Goal: Information Seeking & Learning: Learn about a topic

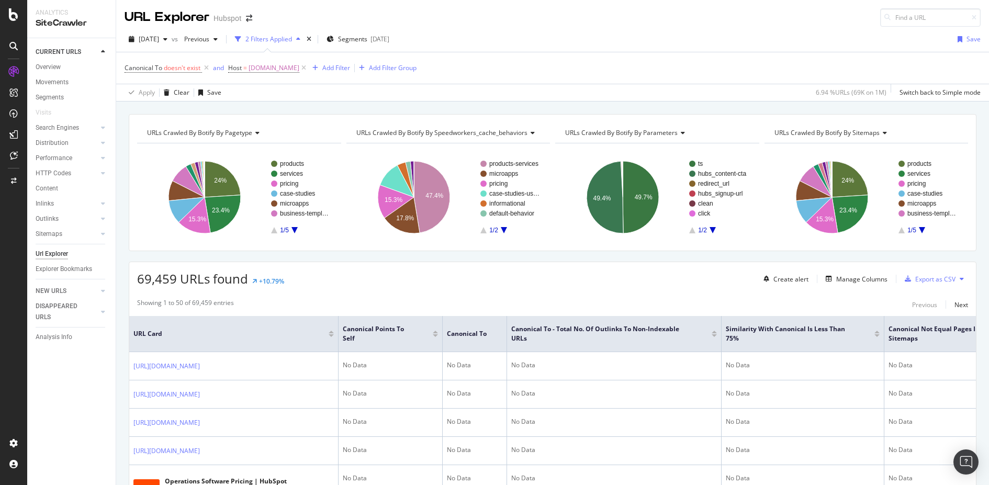
scroll to position [0, 789]
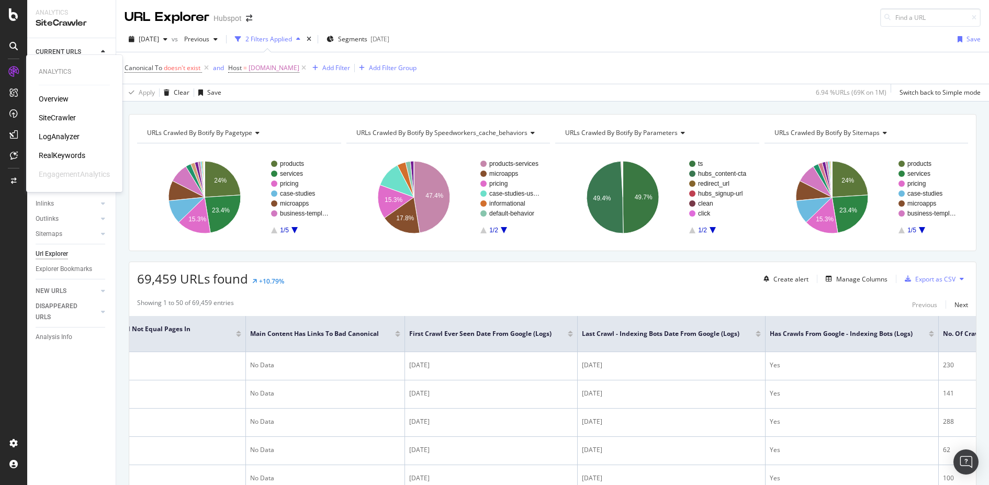
click at [59, 155] on div "RealKeywords" at bounding box center [62, 155] width 47 height 10
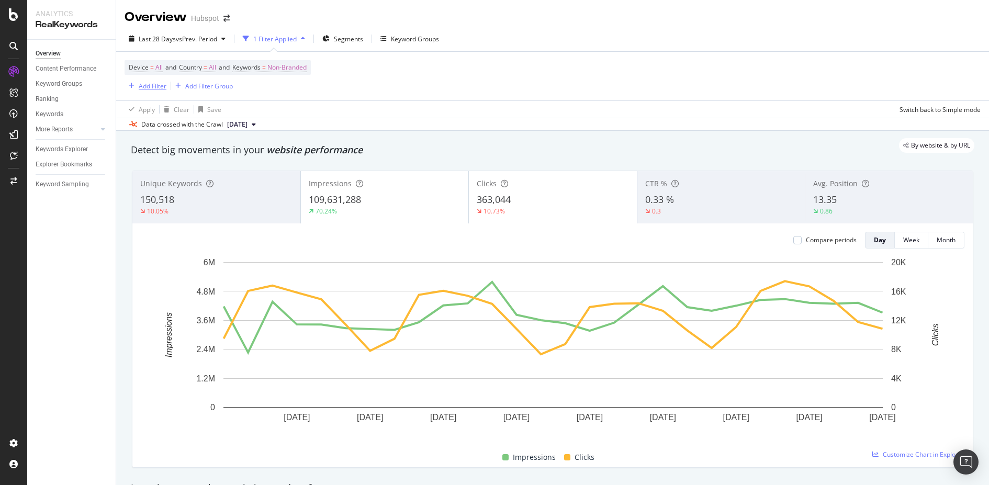
click at [152, 88] on div "Add Filter" at bounding box center [153, 86] width 28 height 9
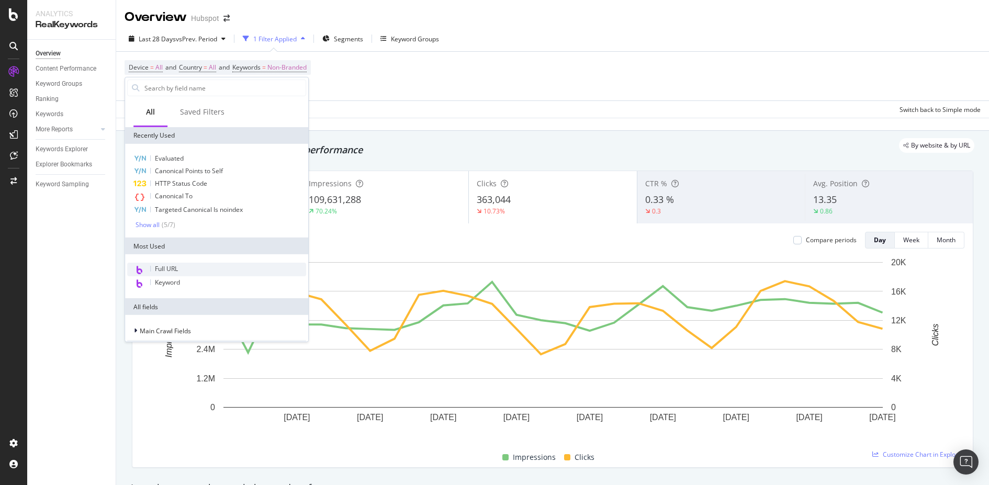
click at [169, 264] on span "Full URL" at bounding box center [166, 268] width 23 height 9
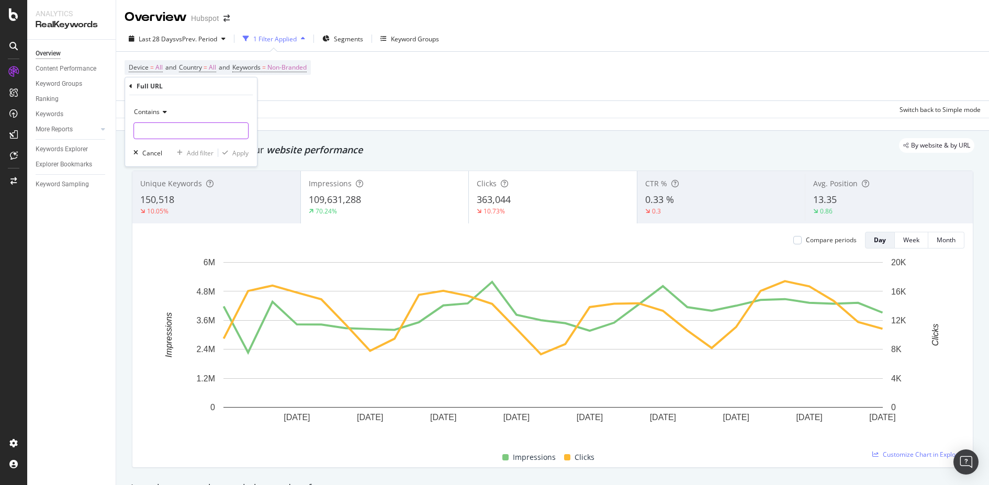
click at [188, 132] on input "text" at bounding box center [191, 130] width 114 height 17
type input "/case-studies"
click at [243, 152] on div "Apply" at bounding box center [240, 152] width 16 height 9
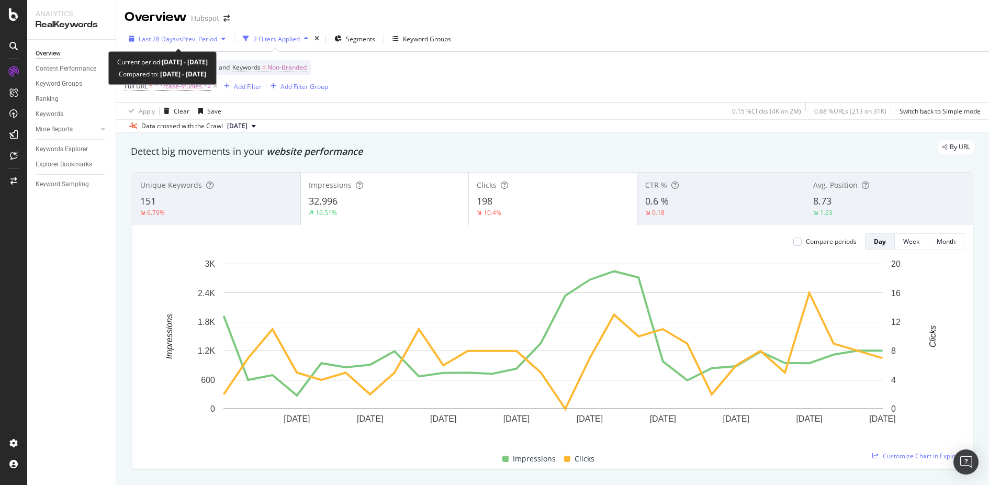
click at [222, 39] on div "button" at bounding box center [223, 39] width 13 height 6
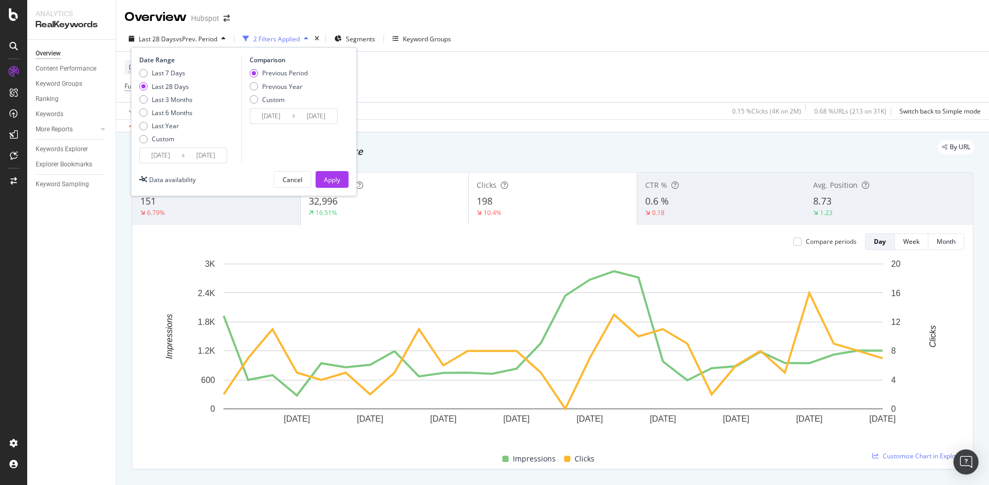
click at [156, 157] on input "2025/07/20" at bounding box center [161, 155] width 42 height 15
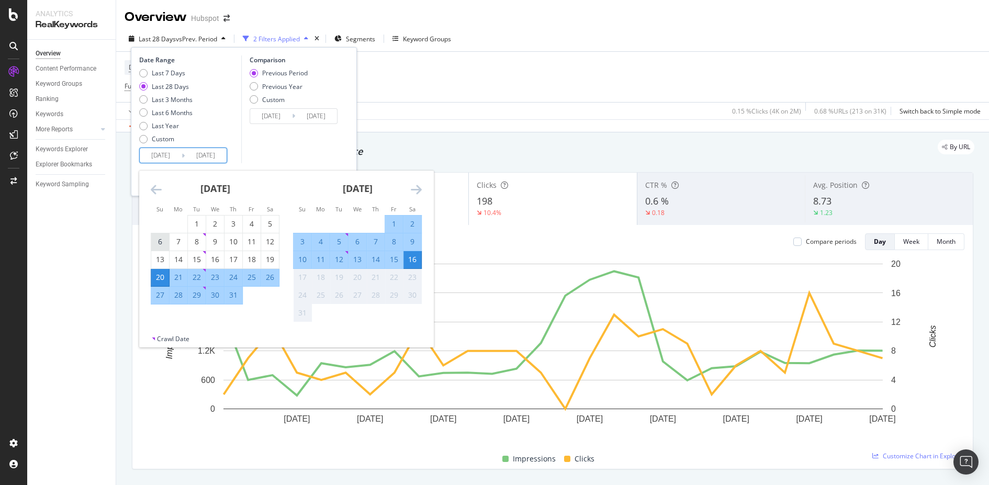
click at [162, 241] on div "6" at bounding box center [160, 242] width 18 height 10
type input "2025/07/06"
type input "2025/05/25"
type input "2025/07/05"
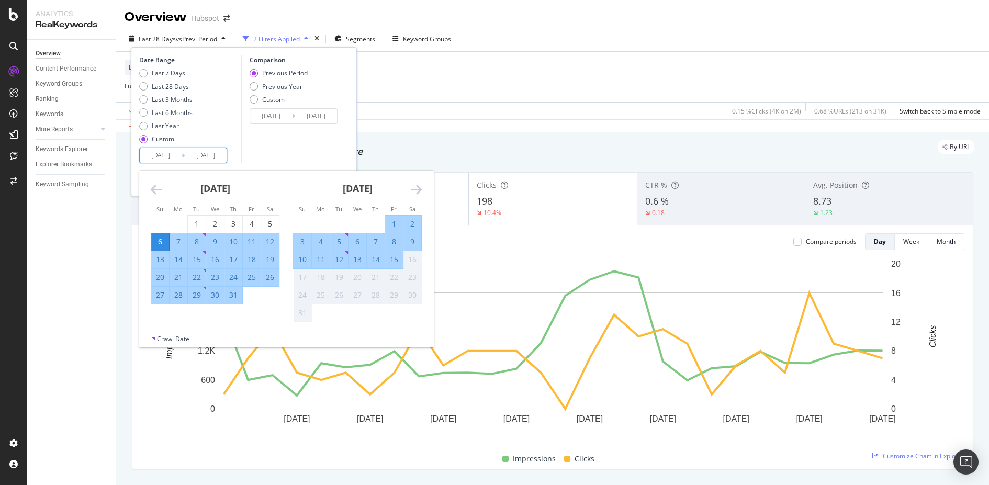
click at [226, 297] on div "31" at bounding box center [233, 295] width 18 height 10
type input "2025/07/31"
type input "2025/06/10"
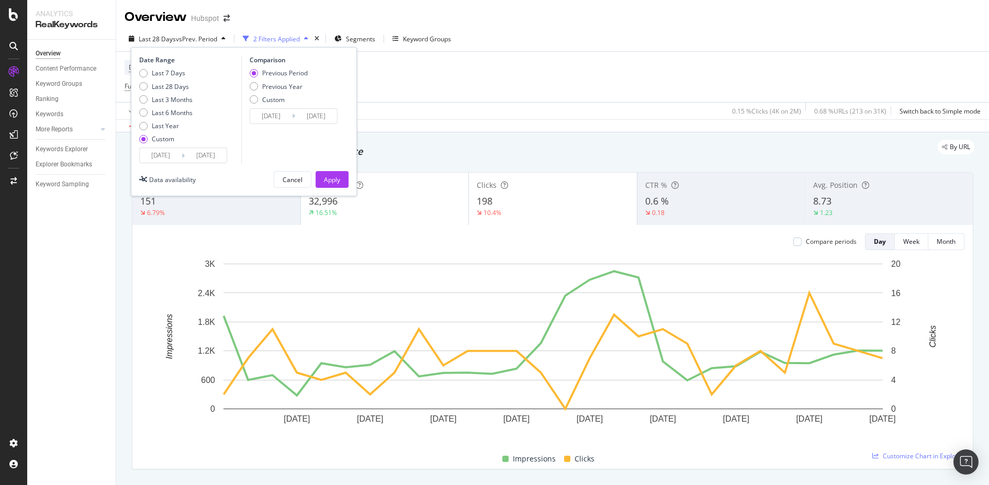
click at [295, 117] on input "2025/07/05" at bounding box center [316, 116] width 42 height 15
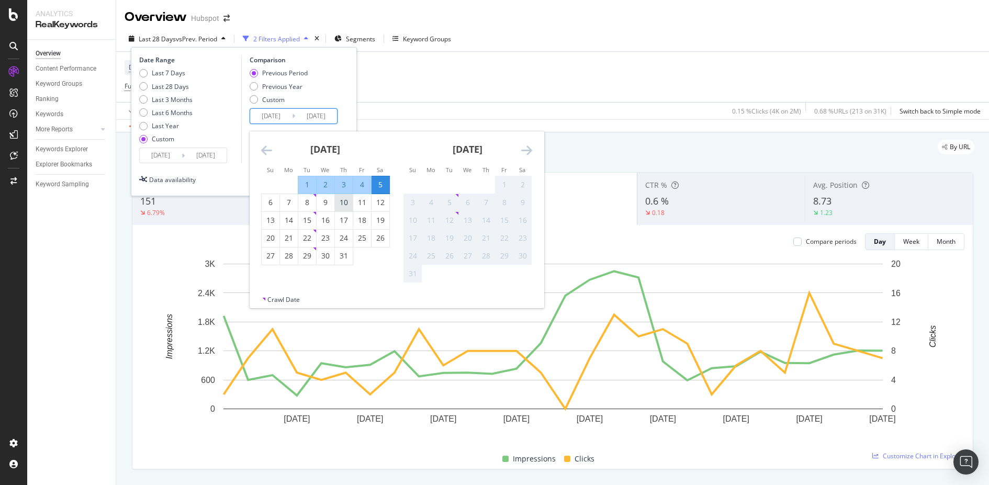
click at [344, 204] on div "10" at bounding box center [344, 202] width 18 height 10
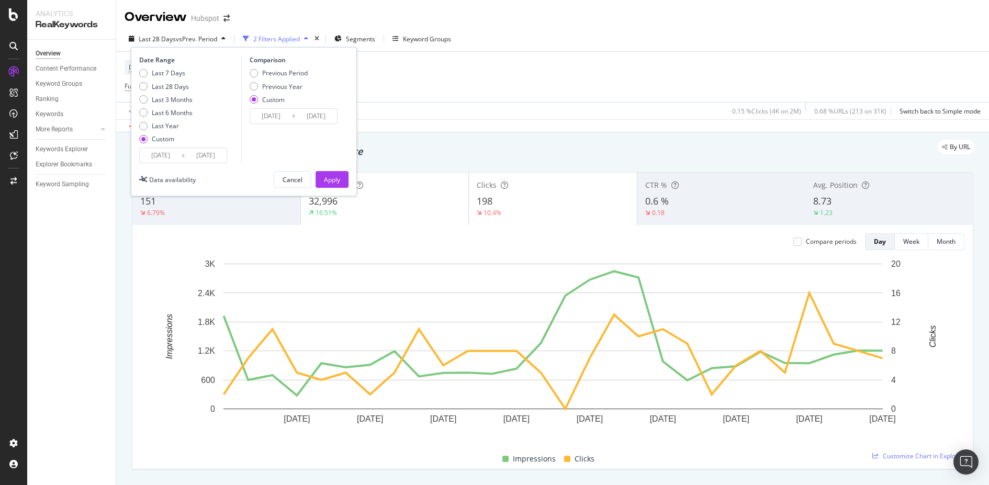
click at [313, 113] on input "2025/07/10" at bounding box center [316, 116] width 42 height 15
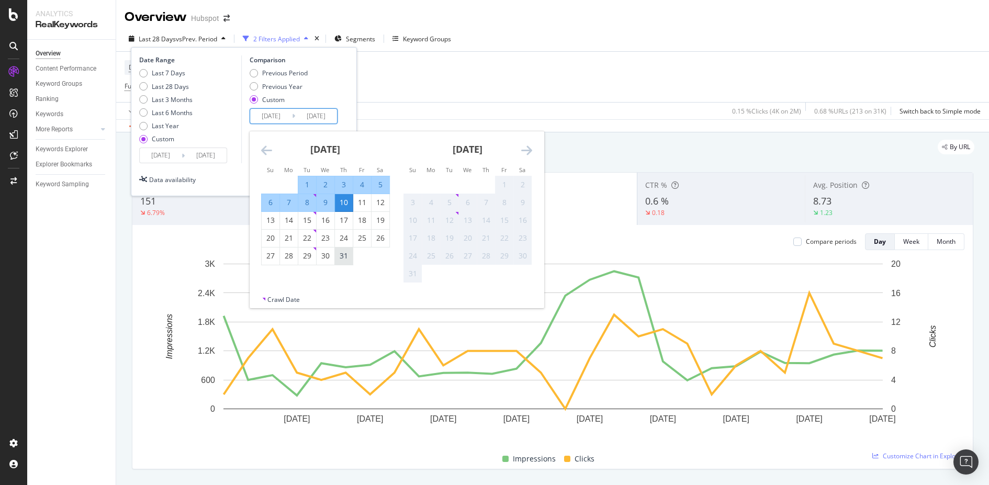
click at [341, 261] on div "31" at bounding box center [344, 256] width 18 height 10
type input "2025/07/31"
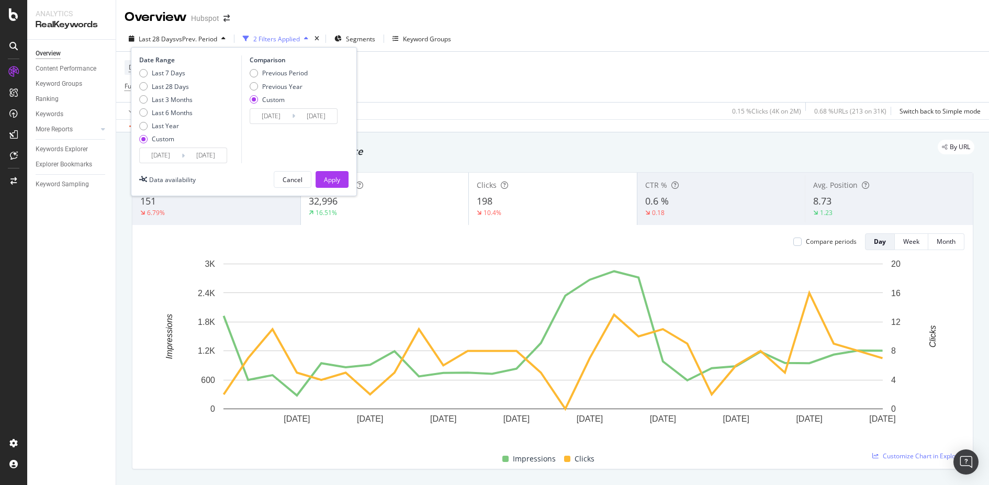
click at [270, 118] on input "2025/06/10" at bounding box center [271, 116] width 42 height 15
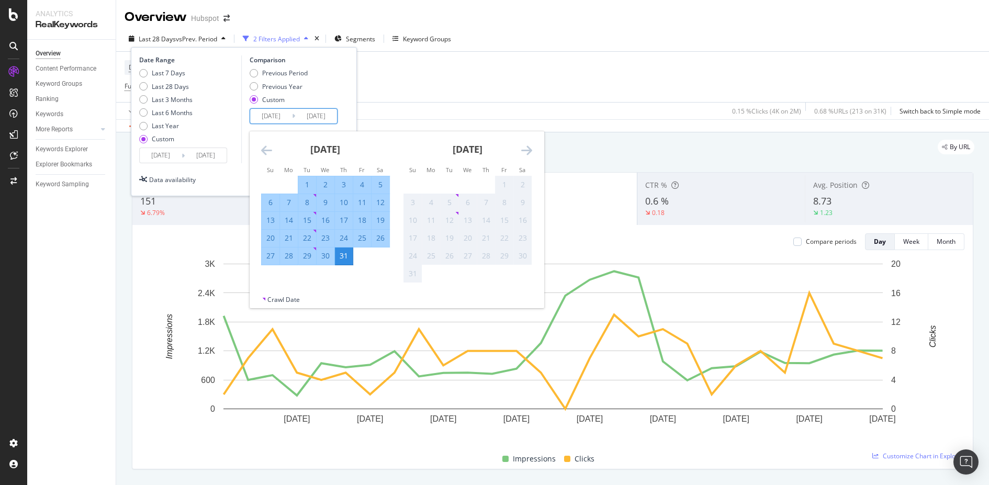
click at [345, 201] on div "10" at bounding box center [344, 202] width 18 height 10
type input "2025/07/10"
click at [343, 255] on div "31" at bounding box center [344, 256] width 18 height 10
click at [312, 116] on input "2025/07/31" at bounding box center [316, 116] width 42 height 15
click at [346, 254] on div "31" at bounding box center [344, 256] width 18 height 10
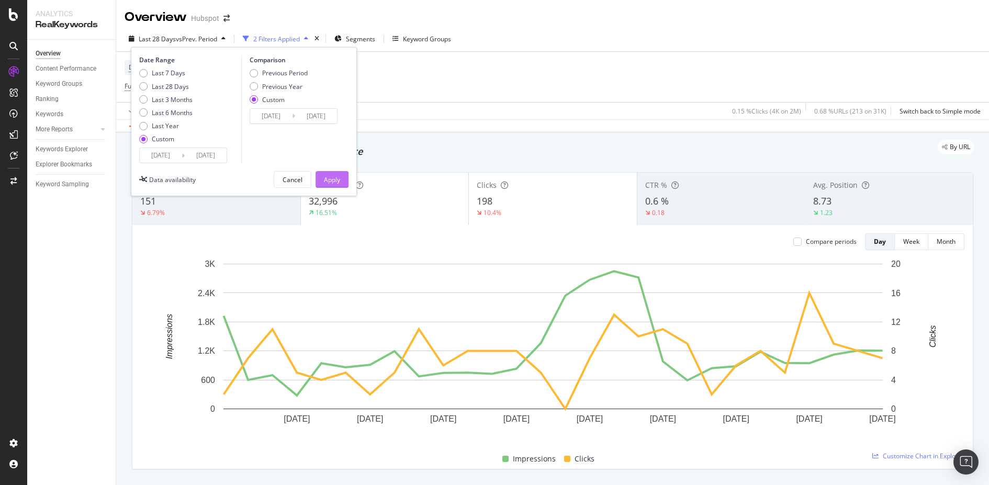
click at [336, 176] on div "Apply" at bounding box center [332, 179] width 16 height 9
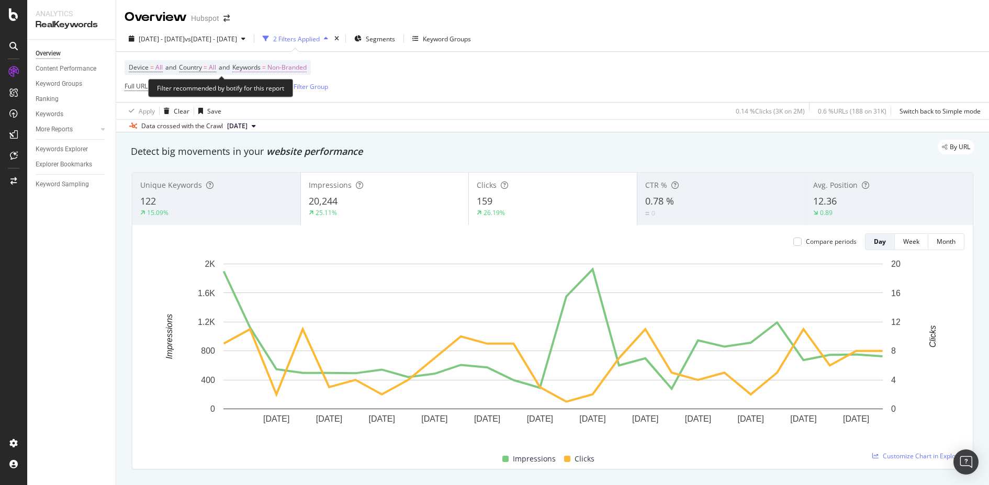
click at [288, 64] on span "Non-Branded" at bounding box center [286, 67] width 39 height 15
click at [297, 92] on icon "button" at bounding box center [297, 91] width 4 height 6
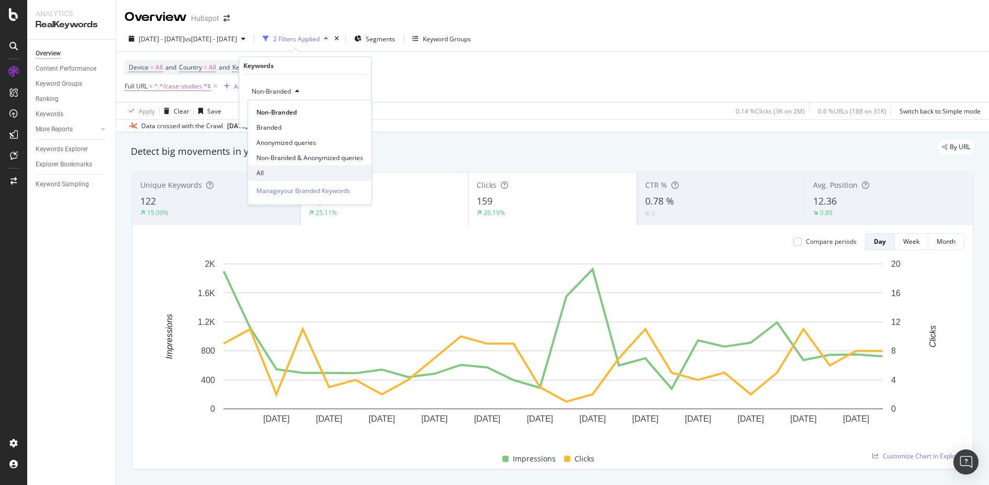
click at [323, 168] on span "All" at bounding box center [309, 172] width 107 height 9
click at [266, 88] on icon "button" at bounding box center [265, 91] width 4 height 6
click at [265, 87] on div "All" at bounding box center [260, 92] width 24 height 16
click at [353, 116] on div "Apply" at bounding box center [354, 113] width 16 height 9
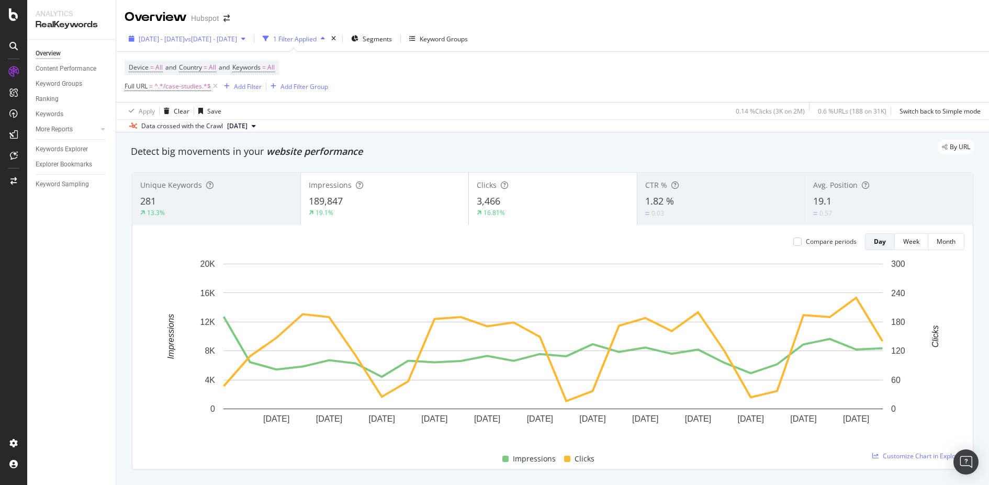
click at [250, 31] on div "2025 Jul. 6th - Jul. 31st vs 2025 Jul. 10th - Jul. 31st" at bounding box center [187, 39] width 125 height 16
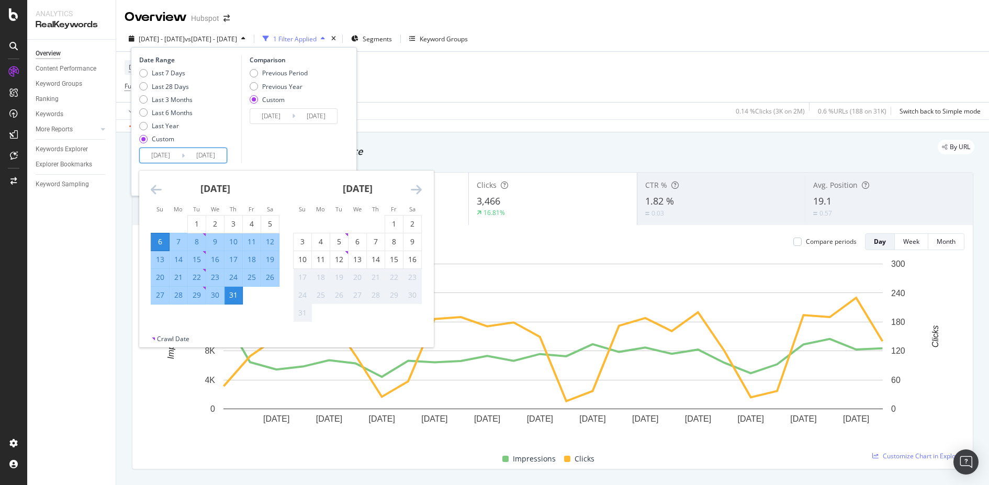
click at [159, 156] on input "2025/07/06" at bounding box center [161, 155] width 42 height 15
click at [232, 223] on div "3" at bounding box center [233, 224] width 18 height 10
type input "2025/07/03"
click at [313, 145] on div "Comparison Previous Period Previous Year Custom 2025/07/10 Navigate forward to …" at bounding box center [290, 109] width 99 height 108
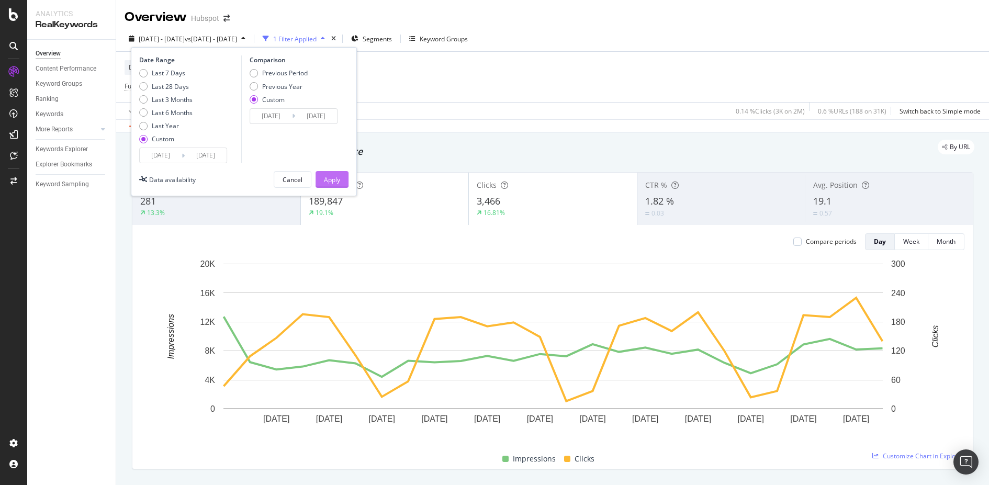
click at [338, 182] on div "Apply" at bounding box center [332, 179] width 16 height 9
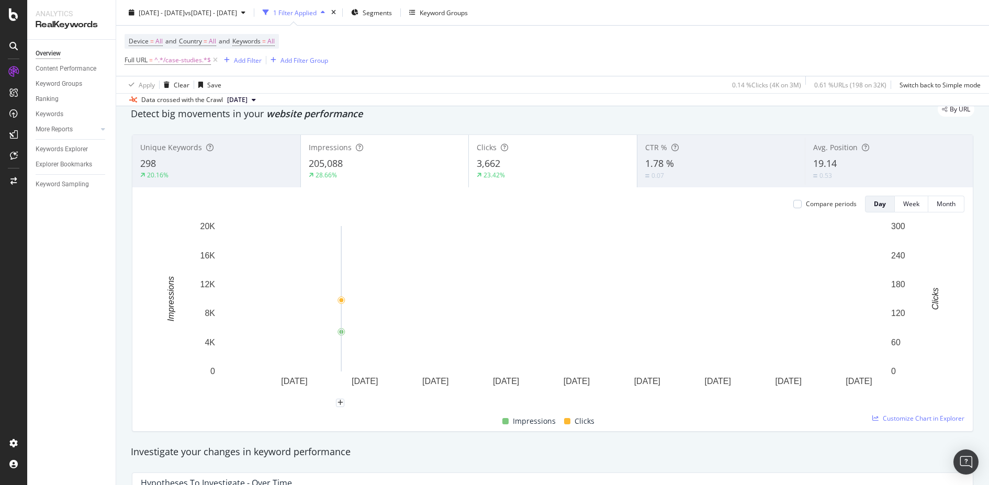
scroll to position [23, 0]
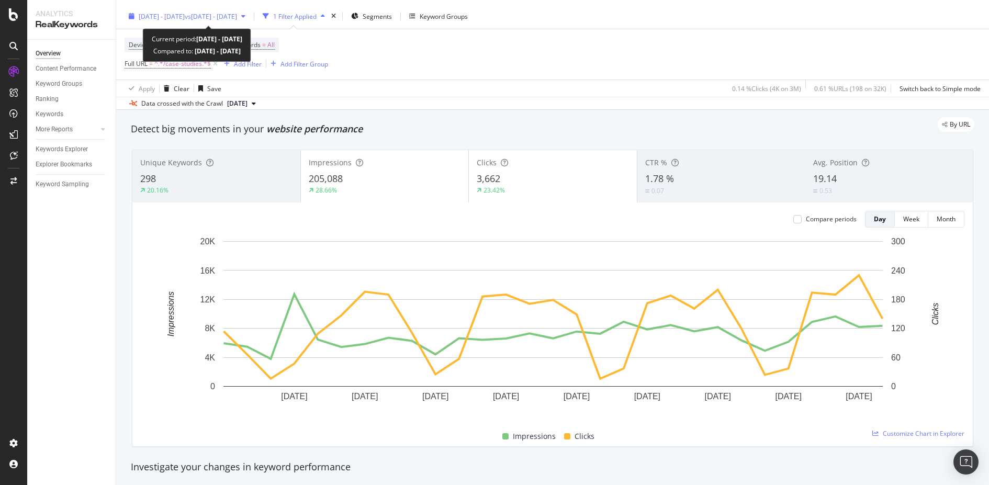
click at [250, 17] on div "button" at bounding box center [243, 16] width 13 height 6
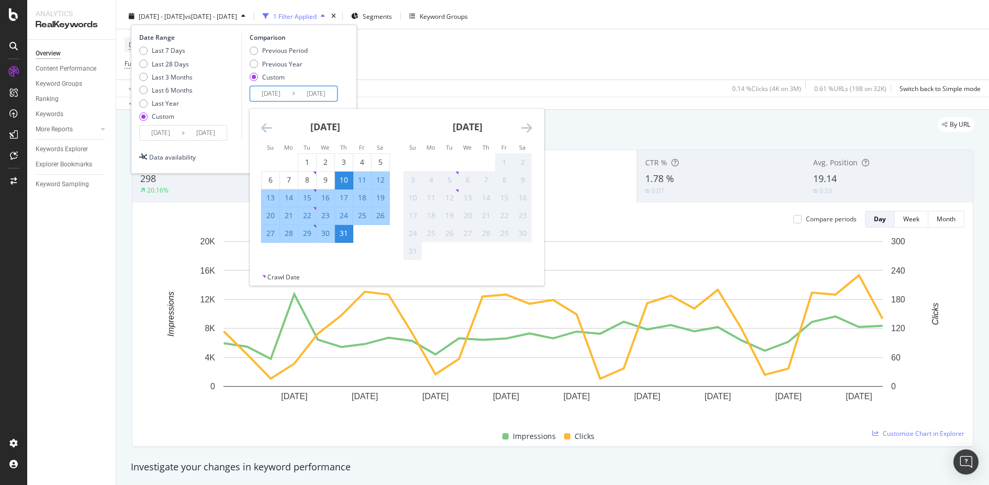
click at [275, 98] on input "2025/07/10" at bounding box center [271, 93] width 42 height 15
click at [311, 165] on div "1" at bounding box center [307, 162] width 18 height 10
type input "2025/07/01"
click at [336, 233] on div "31" at bounding box center [344, 233] width 18 height 10
click at [319, 99] on input "2025/07/31" at bounding box center [316, 93] width 42 height 15
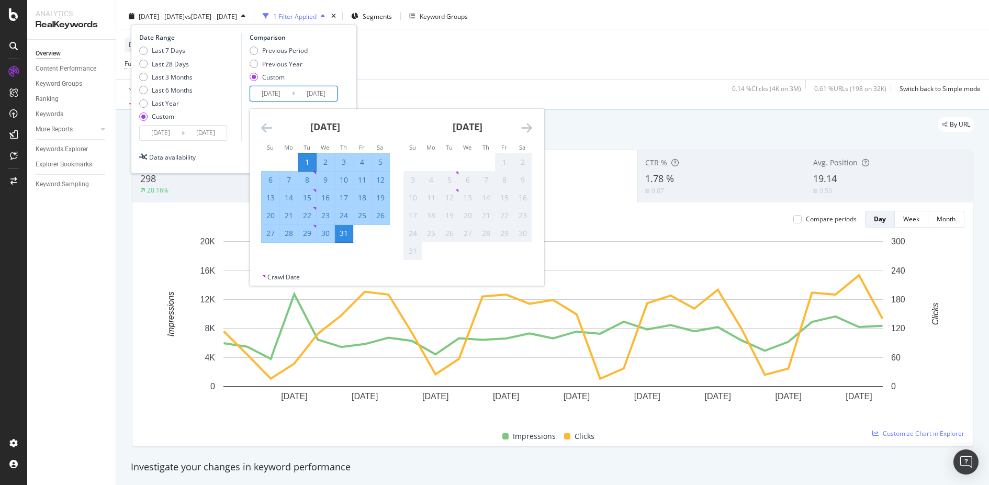
click at [332, 256] on div "June 2025 1 2 3 4 5 6 7 8 9 10 11 12 13 14 15 16 17 18 19 20 21 22 23 24 25 26 …" at bounding box center [538, 185] width 569 height 152
click at [224, 111] on div "Last 7 Days Last 28 Days Last 3 Months Last 6 Months Last Year Custom" at bounding box center [188, 85] width 99 height 79
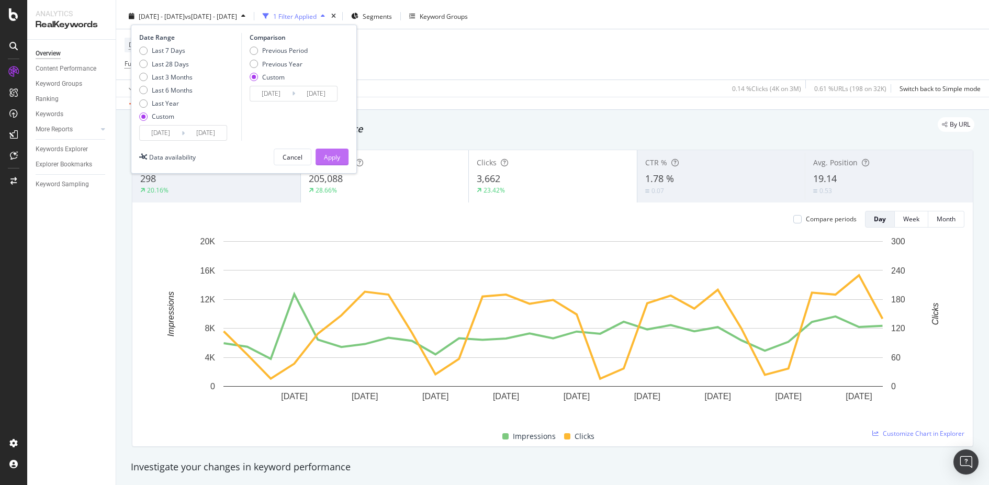
click at [325, 153] on div "Apply" at bounding box center [332, 157] width 16 height 9
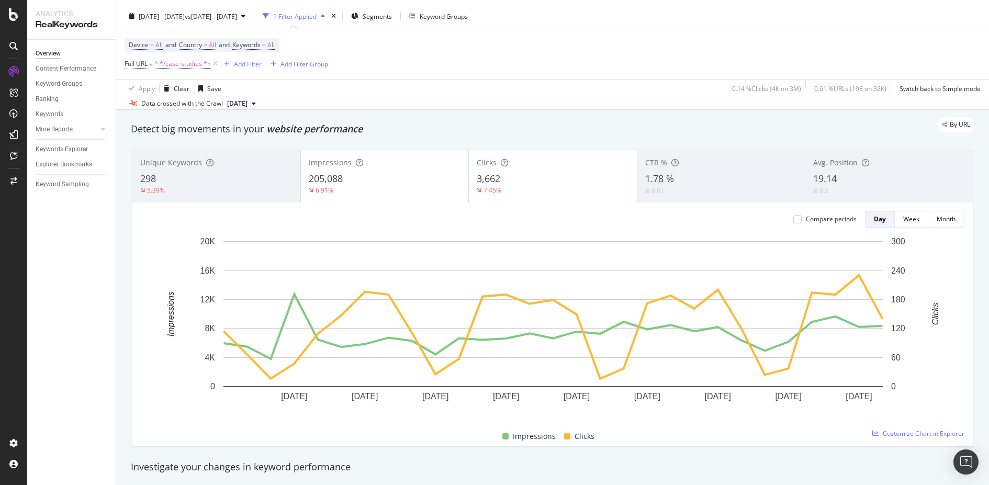
click at [39, 307] on div "Overview Content Performance Keyword Groups Ranking Keywords More Reports Count…" at bounding box center [71, 262] width 88 height 445
click at [76, 390] on div "Overview Content Performance Keyword Groups Ranking Keywords More Reports Count…" at bounding box center [71, 262] width 88 height 445
click at [260, 97] on button "2025 Jul. 29th" at bounding box center [241, 103] width 37 height 13
click at [439, 88] on div "Apply Clear Save 0.14 % Clicks ( 4K on 3M ) 0.61 % URLs ( 198 on 32K ) Switch b…" at bounding box center [552, 88] width 873 height 17
click at [498, 74] on div "Device = All and Country = All and Keywords = All Full URL = ^.*/case-studies.*…" at bounding box center [553, 54] width 856 height 50
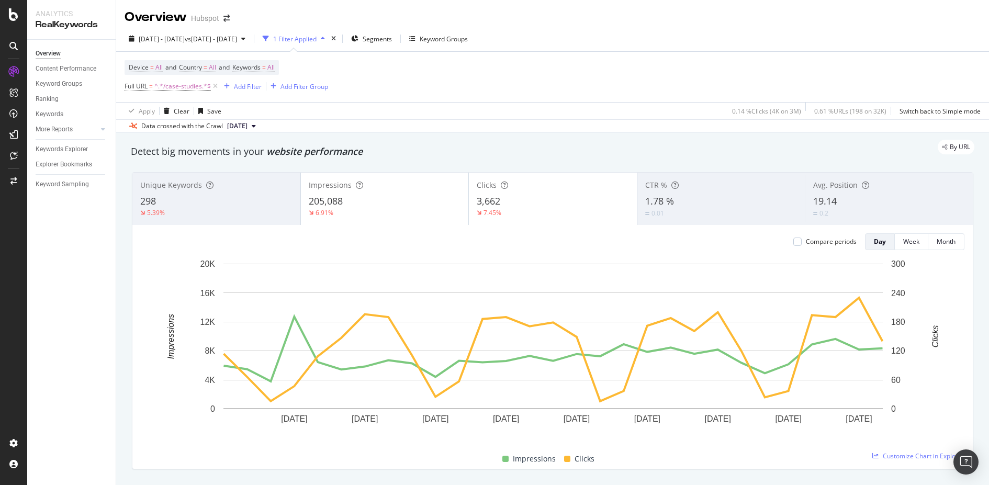
click at [39, 355] on div "Overview Content Performance Keyword Groups Ranking Keywords More Reports Count…" at bounding box center [71, 262] width 88 height 445
click at [570, 75] on div "Device = All and Country = All and Keywords = All Full URL = ^.*/case-studies.*…" at bounding box center [553, 77] width 856 height 50
click at [53, 136] on div "LogAnalyzer" at bounding box center [59, 136] width 41 height 10
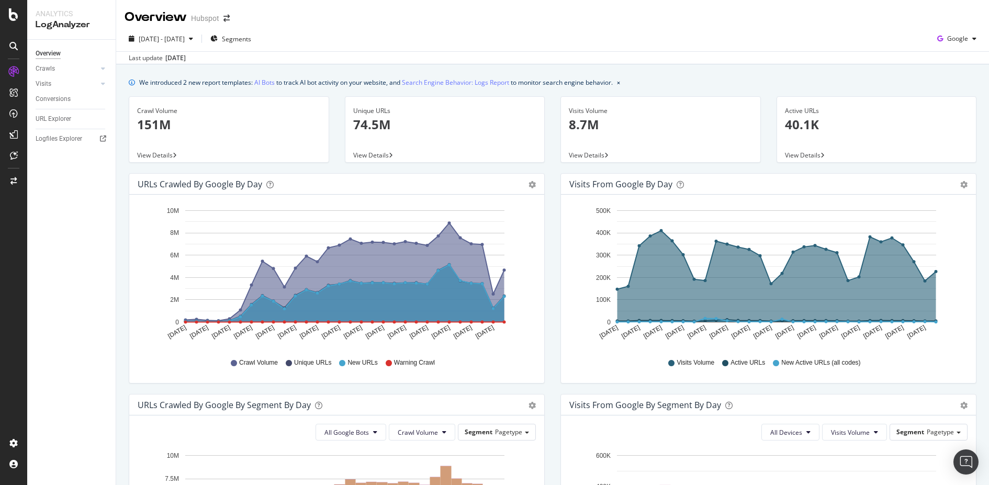
click at [13, 319] on div at bounding box center [13, 249] width 25 height 372
click at [266, 80] on link "AI Bots" at bounding box center [264, 82] width 20 height 11
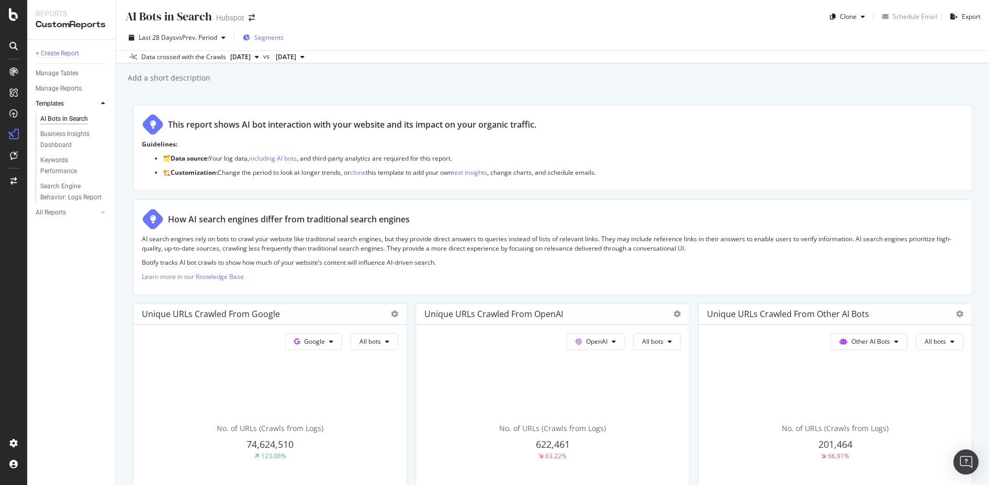
click at [275, 33] on span "Segments" at bounding box center [268, 37] width 29 height 9
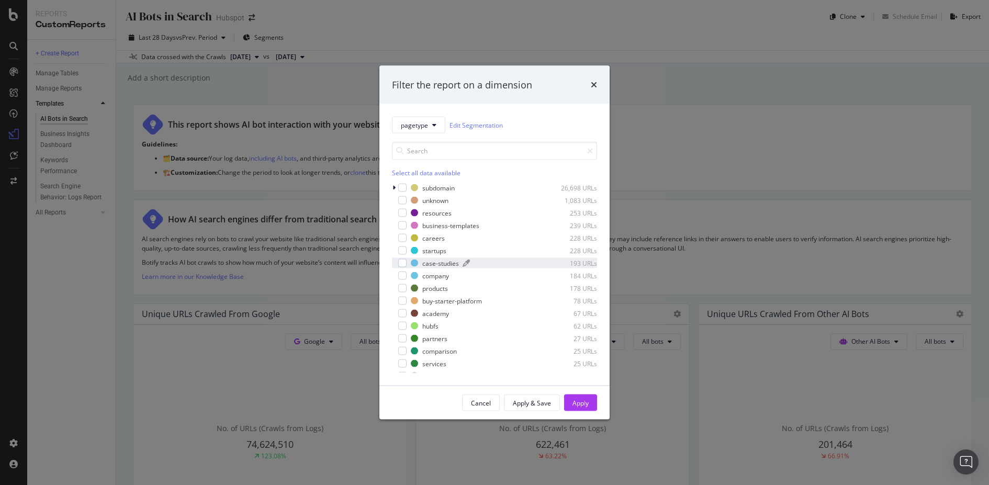
click at [422, 265] on div "case-studies" at bounding box center [440, 263] width 37 height 9
click at [578, 397] on div "Apply" at bounding box center [580, 403] width 16 height 16
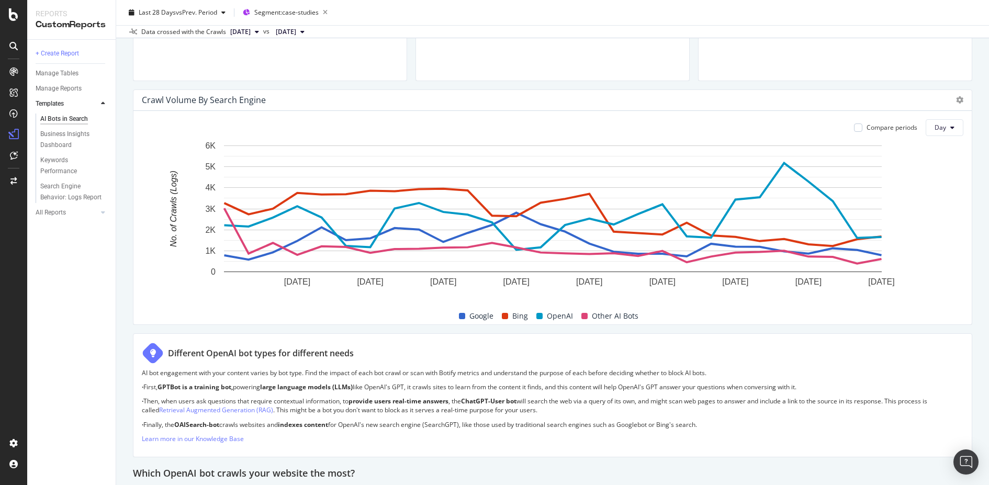
scroll to position [442, 0]
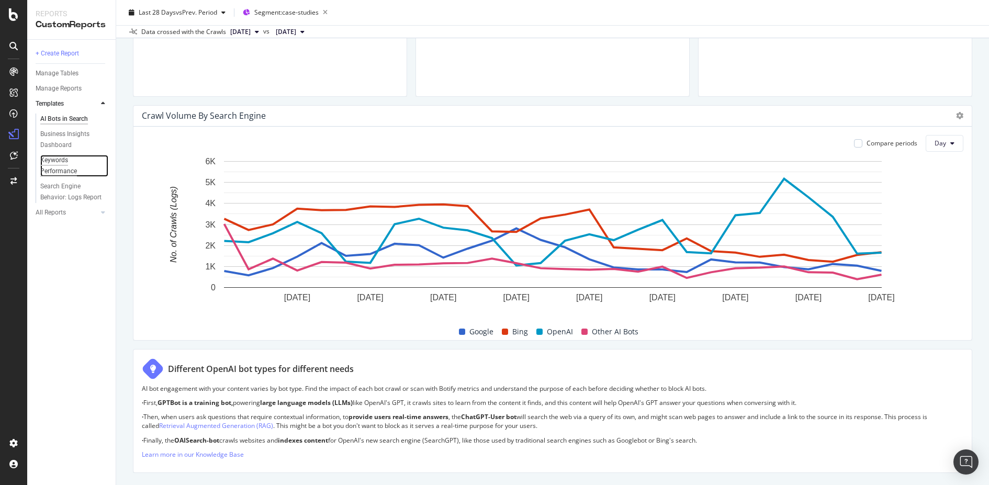
click at [62, 167] on div "Keywords Performance" at bounding box center [69, 166] width 59 height 22
click at [74, 137] on div "LogAnalyzer" at bounding box center [59, 136] width 41 height 10
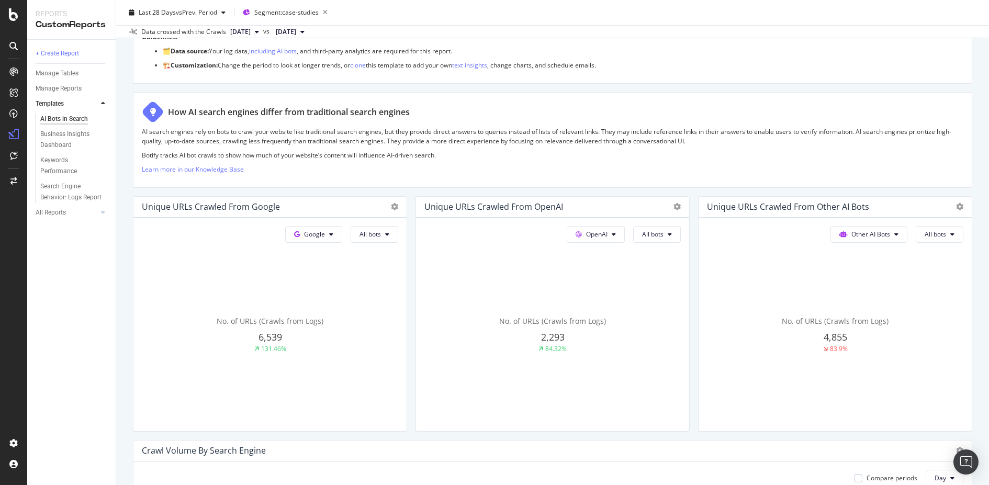
scroll to position [106, 0]
click at [335, 235] on button "Google" at bounding box center [313, 235] width 57 height 17
click at [398, 368] on div "No. of URLs (Crawls from Logs) 2,293 84.32%" at bounding box center [270, 336] width 256 height 176
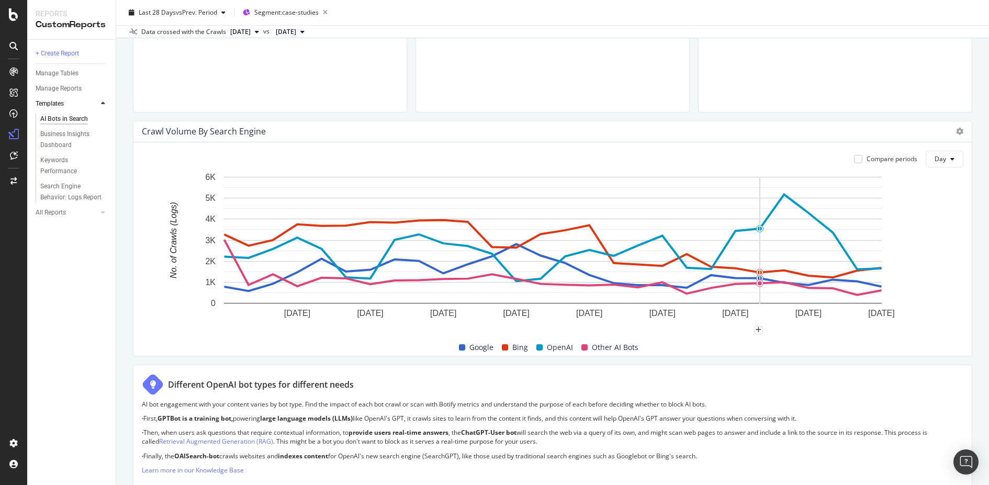
scroll to position [424, 0]
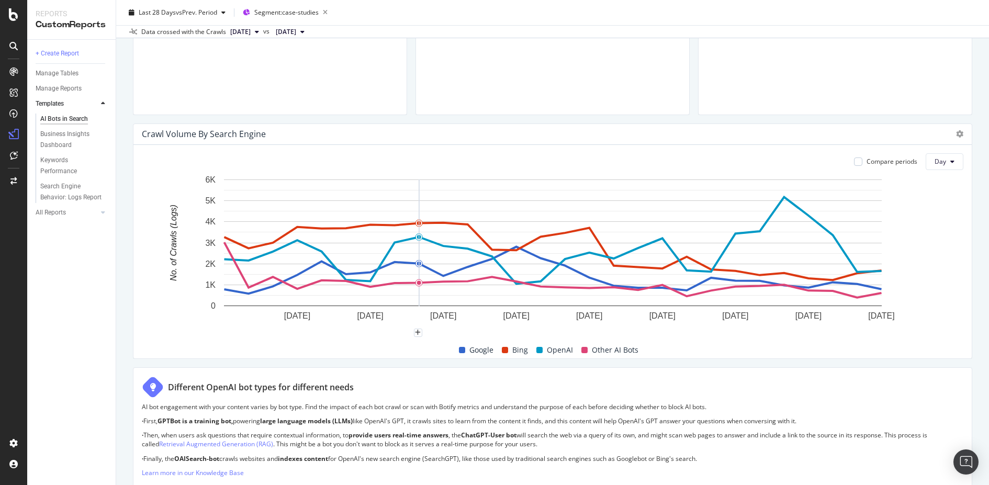
click at [412, 271] on rect "A chart." at bounding box center [553, 242] width 658 height 127
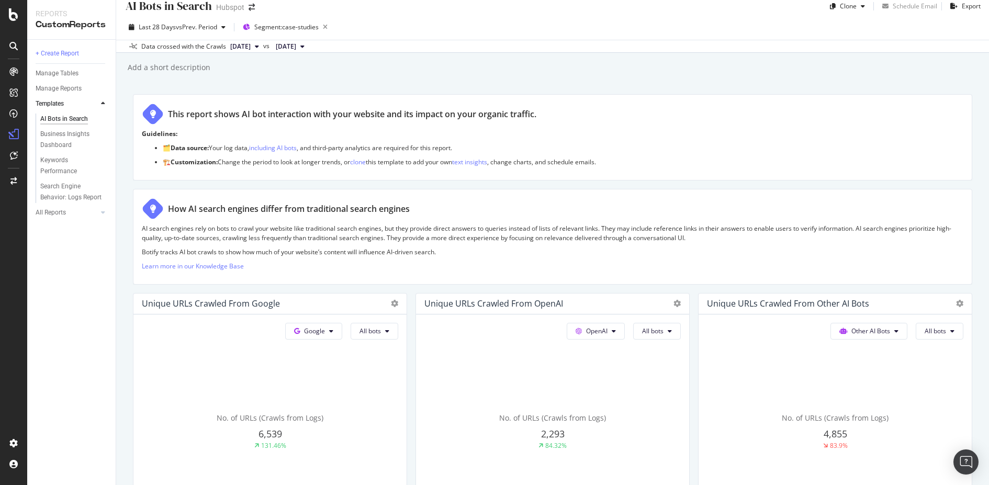
scroll to position [3, 0]
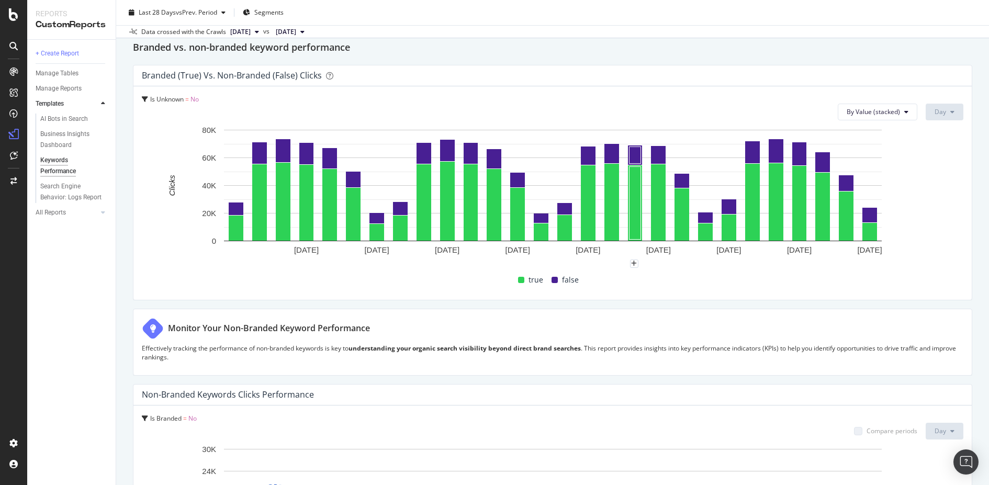
scroll to position [148, 0]
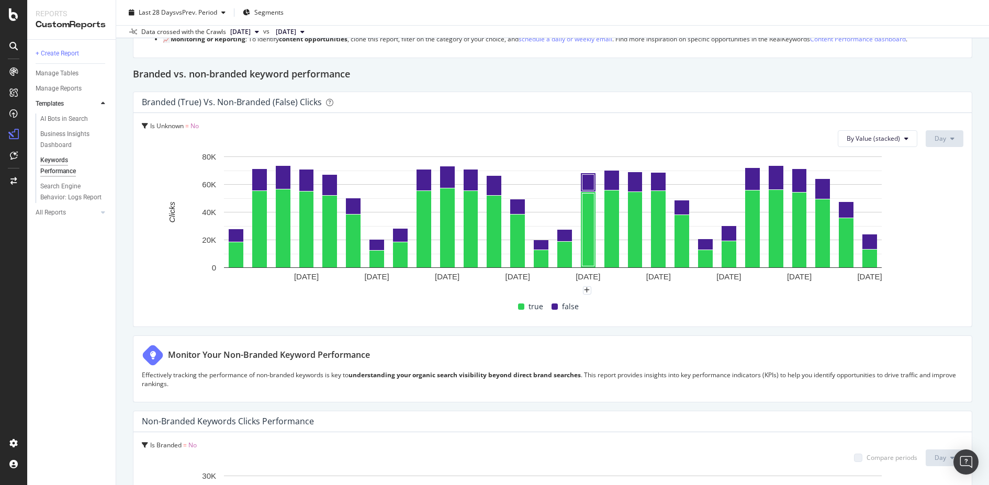
click at [527, 306] on div "true" at bounding box center [530, 306] width 33 height 13
click at [529, 304] on span "true" at bounding box center [536, 306] width 15 height 13
click at [566, 302] on span "false" at bounding box center [570, 306] width 17 height 13
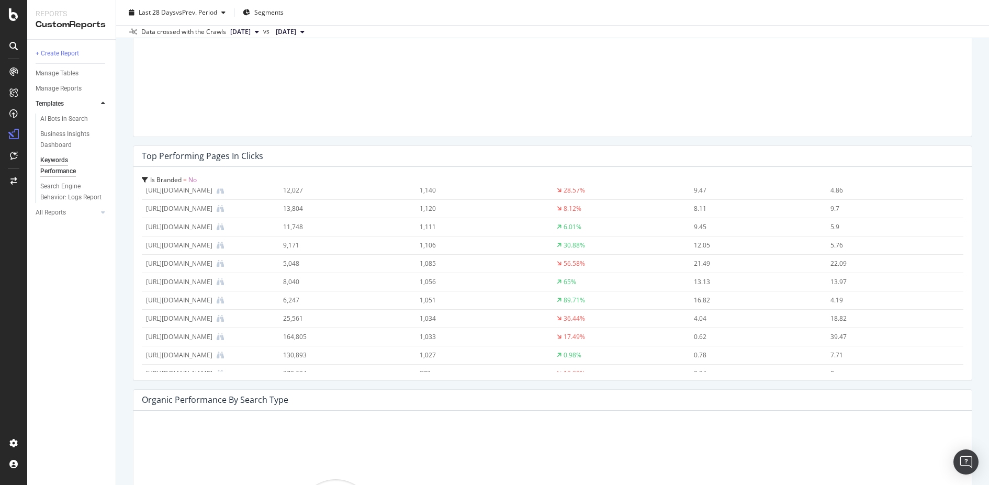
scroll to position [1413, 0]
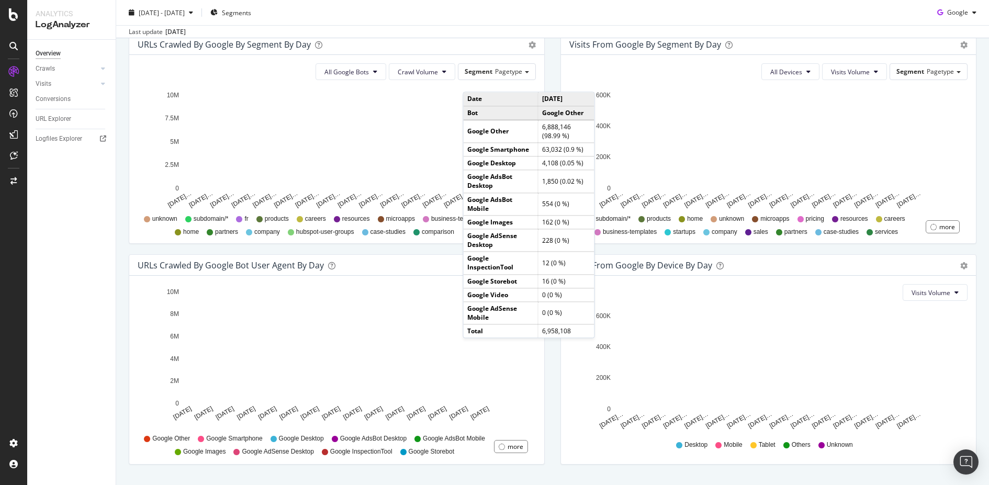
scroll to position [341, 0]
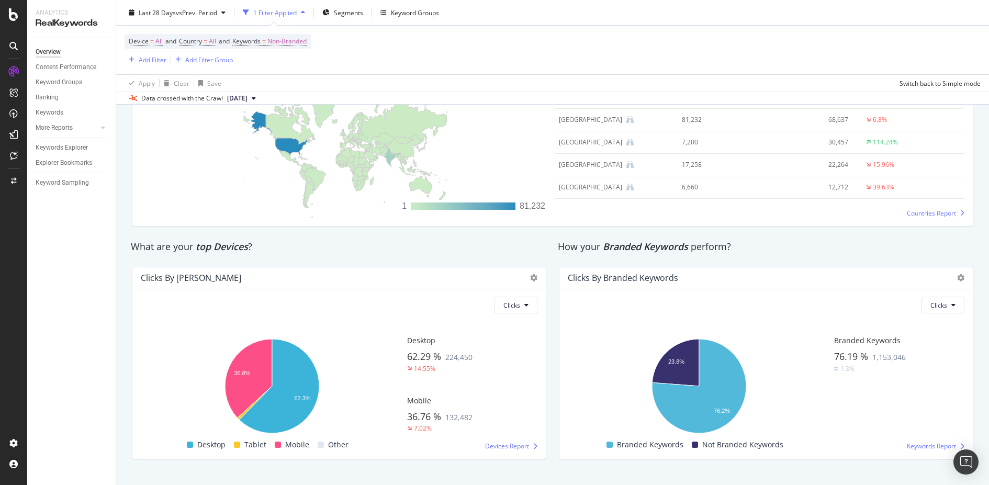
scroll to position [1633, 0]
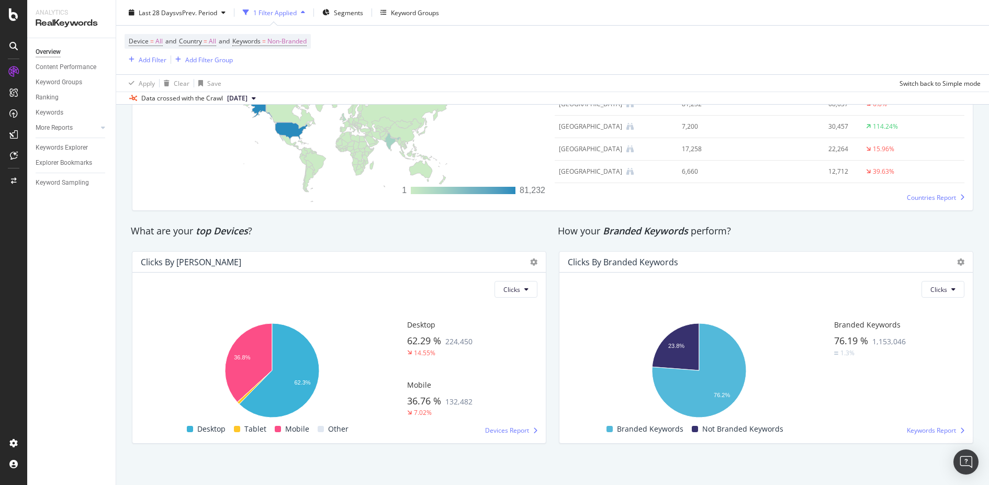
click at [554, 238] on div "How your Branded Keywords perform?" at bounding box center [766, 231] width 427 height 24
